Goal: Information Seeking & Learning: Learn about a topic

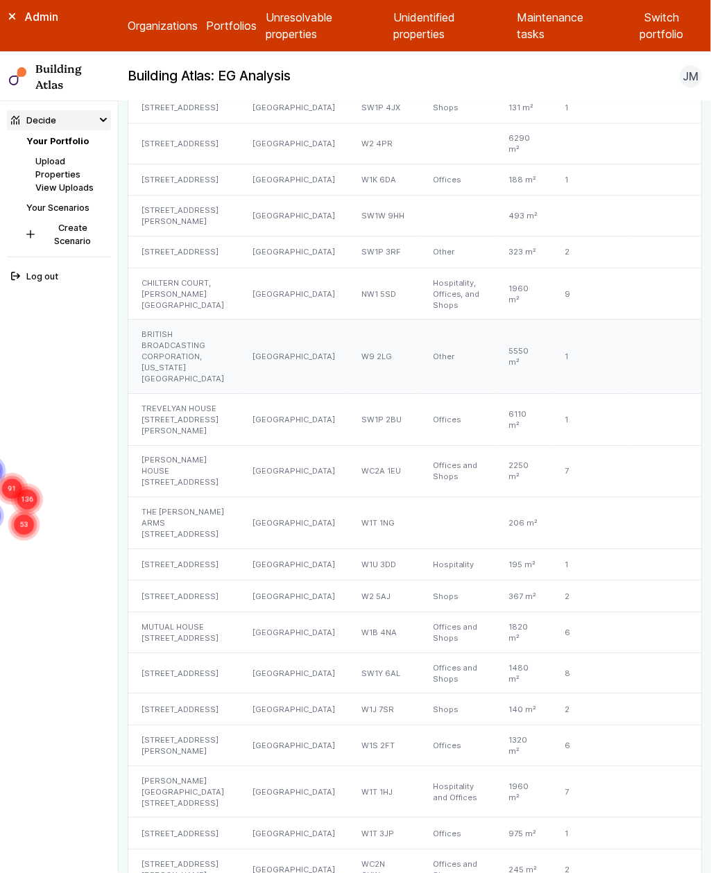
scroll to position [1158, 0]
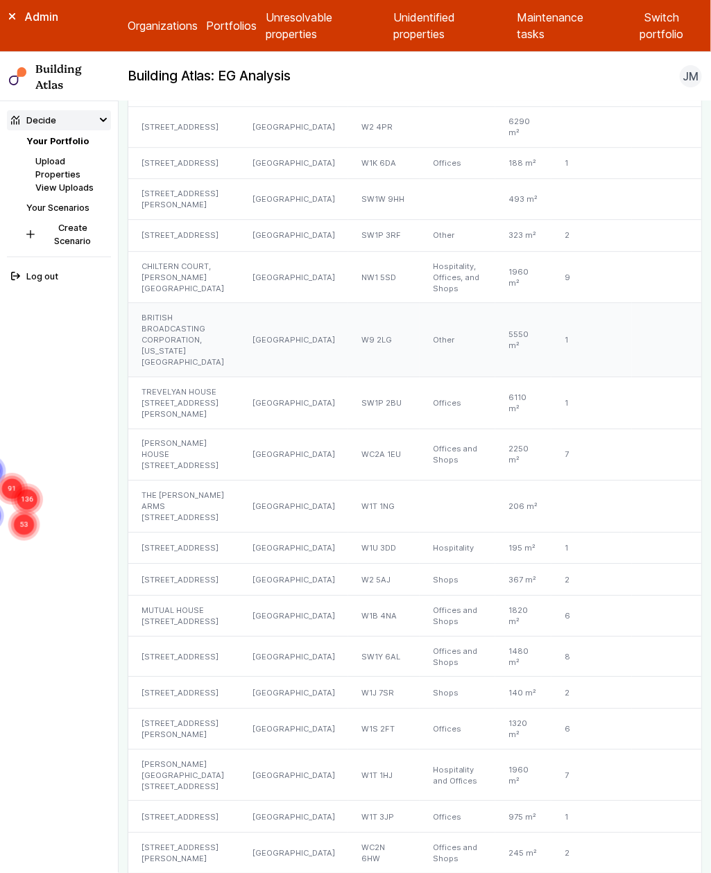
click at [239, 368] on div "[GEOGRAPHIC_DATA]" at bounding box center [293, 340] width 109 height 74
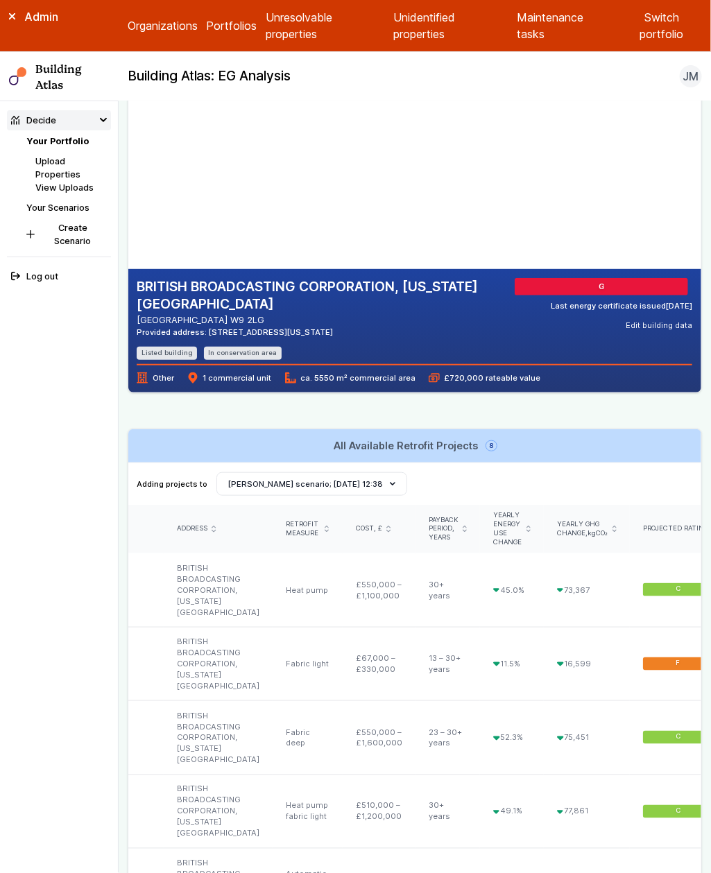
scroll to position [826, 0]
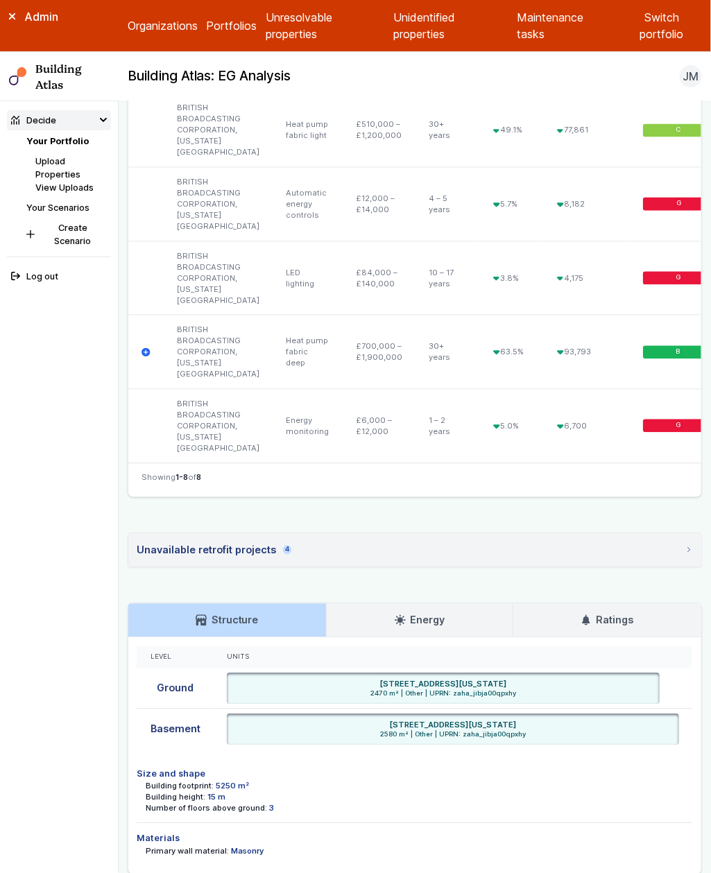
click at [339, 534] on summary "Unavailable retrofit projects 4" at bounding box center [414, 550] width 573 height 33
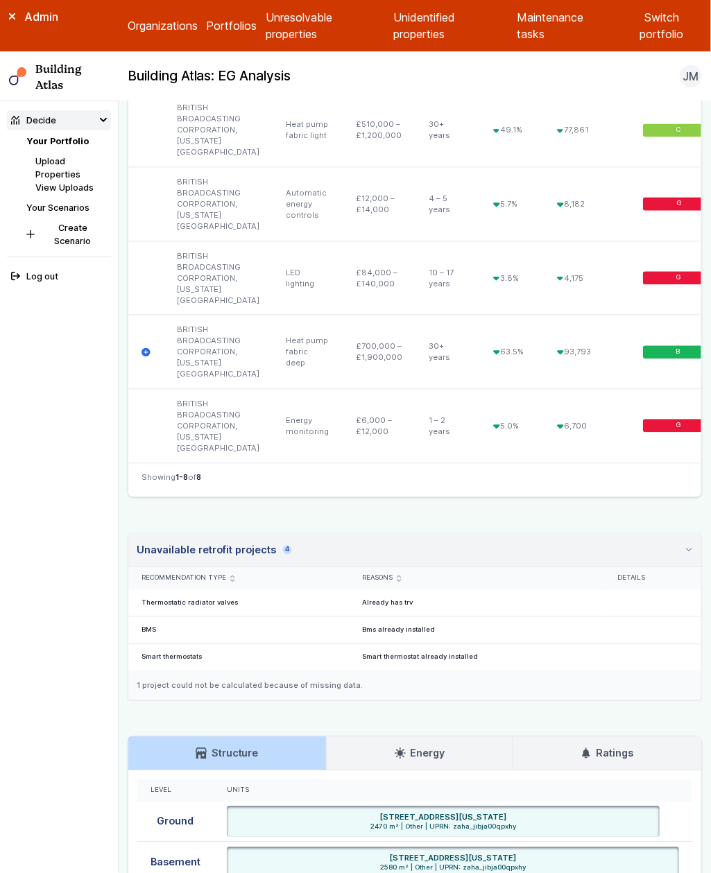
click at [339, 534] on summary "Unavailable retrofit projects 4" at bounding box center [414, 551] width 573 height 34
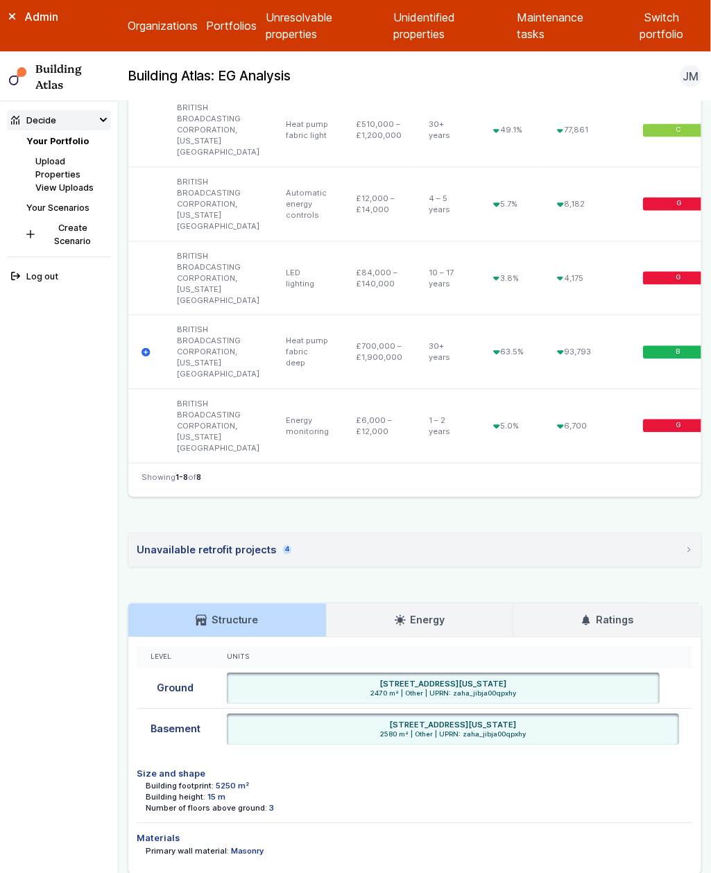
click at [339, 534] on summary "Unavailable retrofit projects 4" at bounding box center [414, 550] width 573 height 33
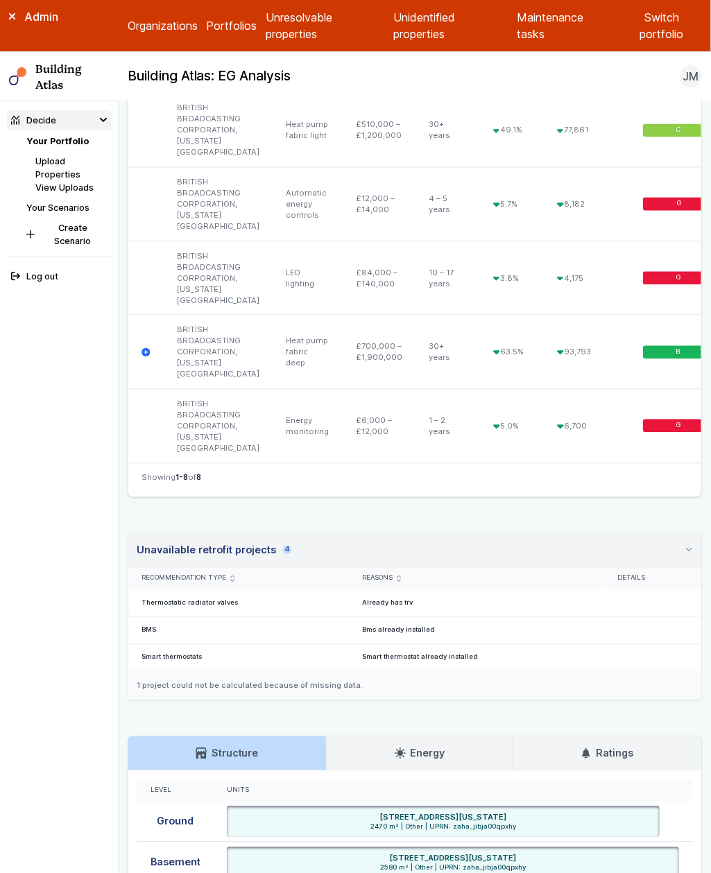
click at [358, 534] on summary "Unavailable retrofit projects 4" at bounding box center [414, 551] width 573 height 34
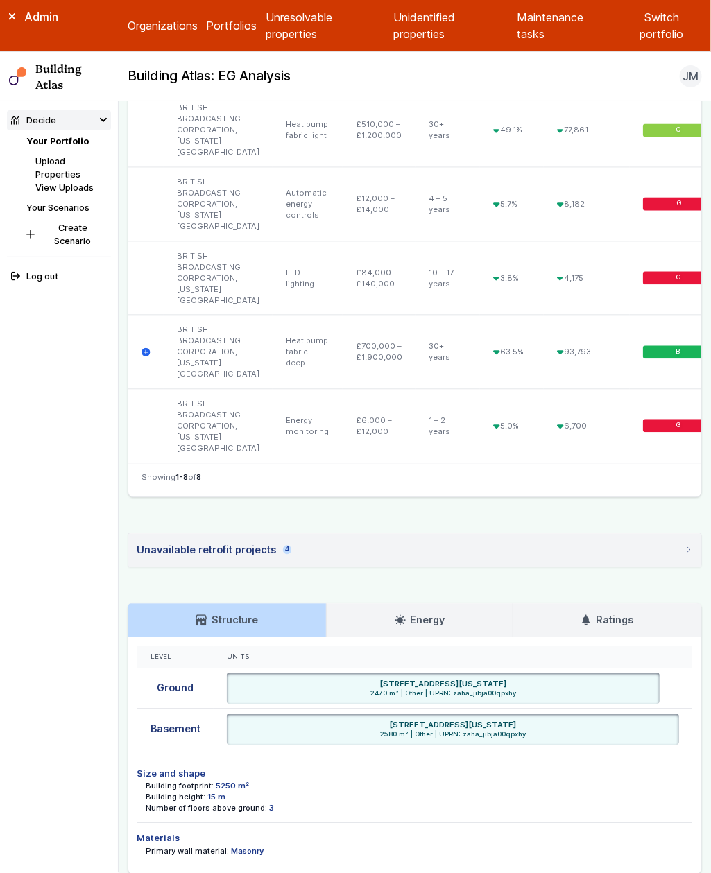
click at [358, 534] on summary "Unavailable retrofit projects 4" at bounding box center [414, 550] width 573 height 33
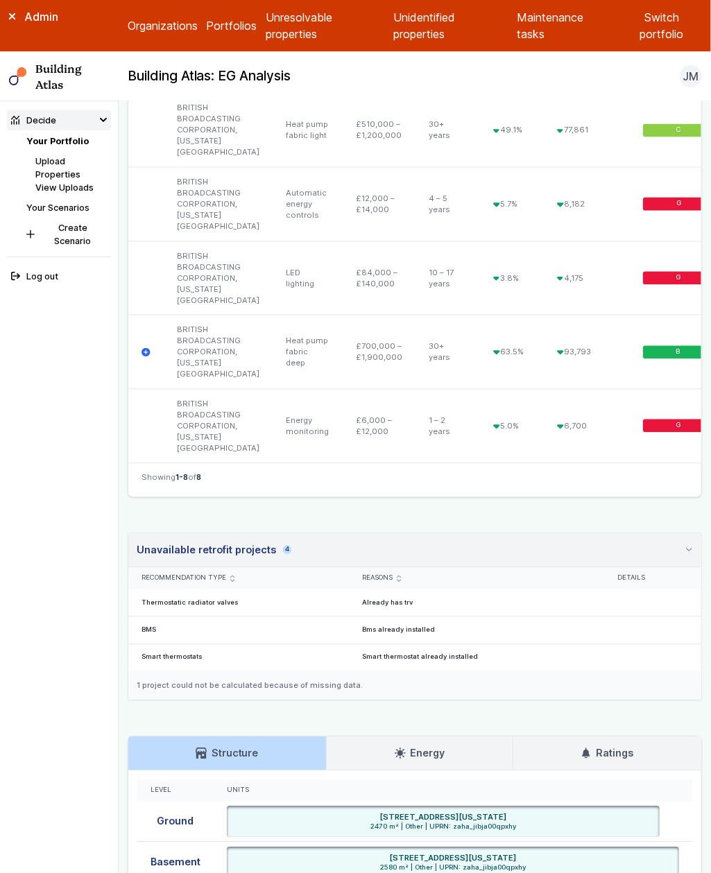
click at [358, 534] on summary "Unavailable retrofit projects 4" at bounding box center [414, 551] width 573 height 34
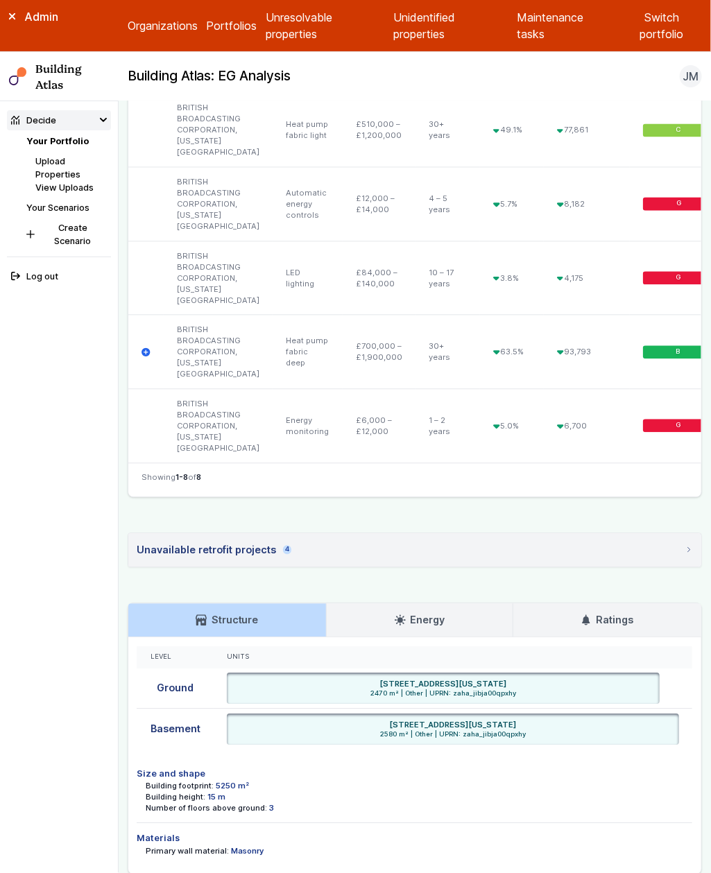
click at [354, 604] on link "Energy" at bounding box center [419, 620] width 186 height 33
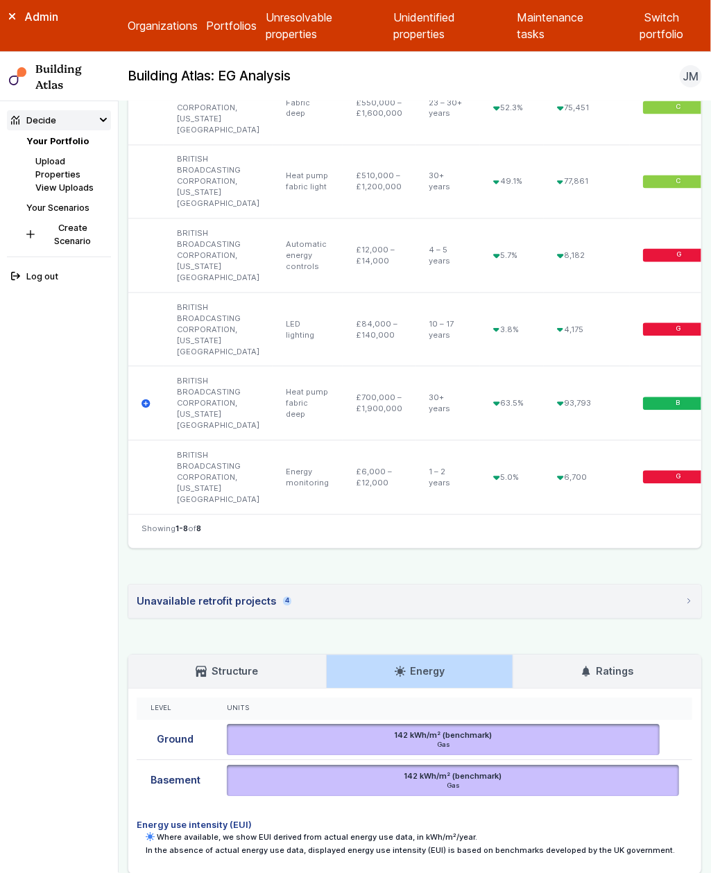
click at [274, 655] on link "Structure" at bounding box center [227, 671] width 198 height 33
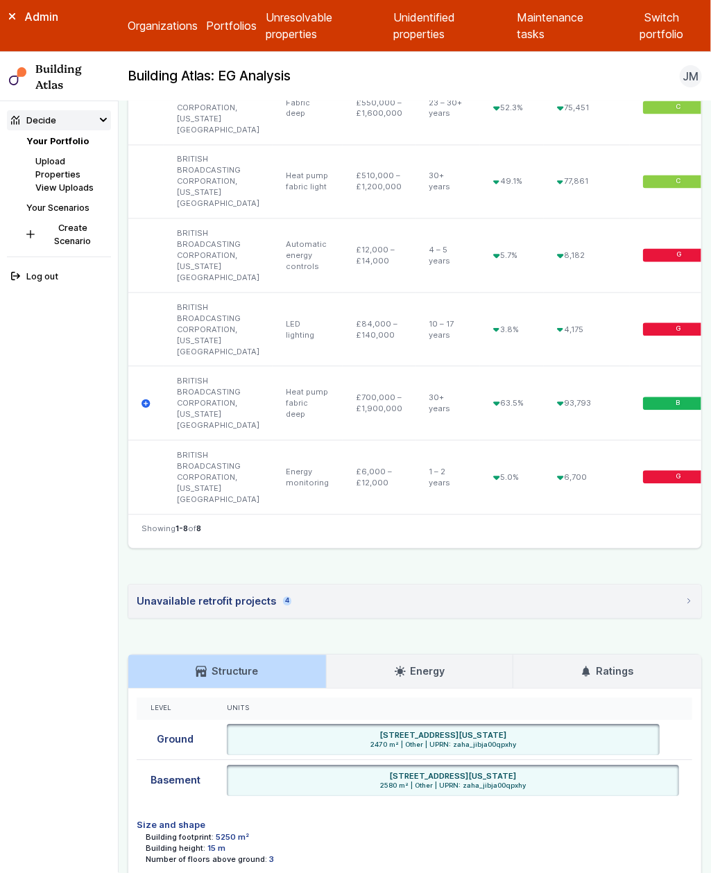
scroll to position [0, 0]
